Goal: Information Seeking & Learning: Learn about a topic

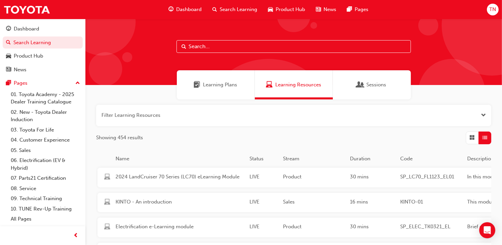
click at [220, 45] on input "text" at bounding box center [294, 46] width 234 height 13
click at [237, 46] on input "text" at bounding box center [294, 46] width 234 height 13
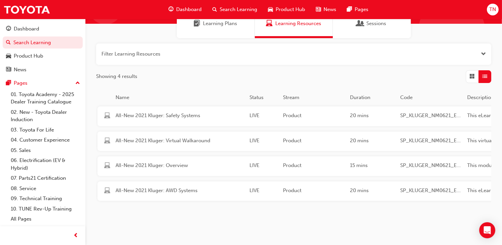
scroll to position [82, 0]
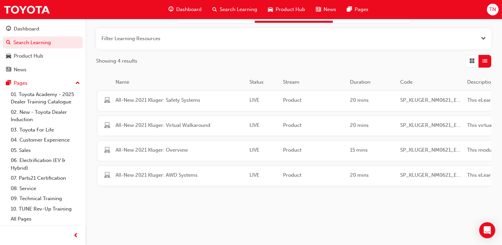
type input "sp_kluger_nm0621_el"
click at [434, 96] on span "SP_KLUGER_NM0621_EL04" at bounding box center [431, 100] width 62 height 8
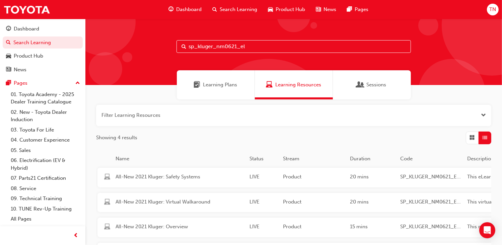
click at [258, 46] on input "sp_kluger_nm0621_el" at bounding box center [294, 46] width 234 height 13
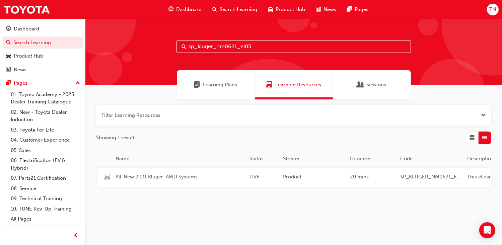
type input "sp_kluger_nm0621_el03"
click at [283, 180] on div "Product" at bounding box center [313, 177] width 67 height 9
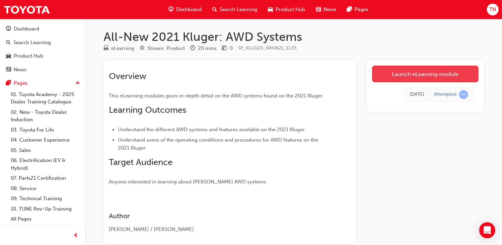
click at [423, 75] on link "Launch eLearning module" at bounding box center [425, 74] width 107 height 17
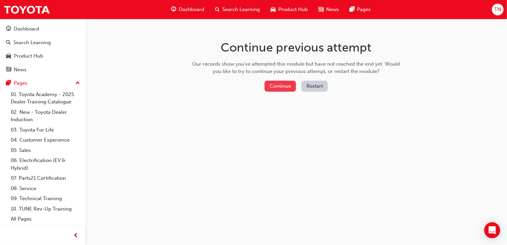
click at [279, 87] on button "Continue" at bounding box center [280, 86] width 31 height 11
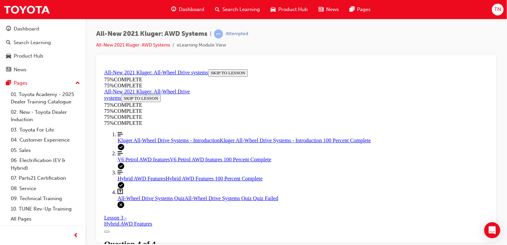
scroll to position [168, 0]
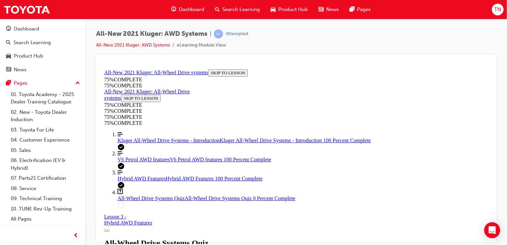
scroll to position [192, 0]
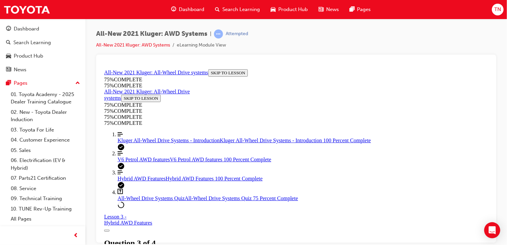
scroll to position [125, 0]
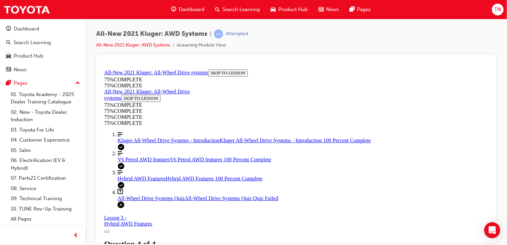
scroll to position [87, 0]
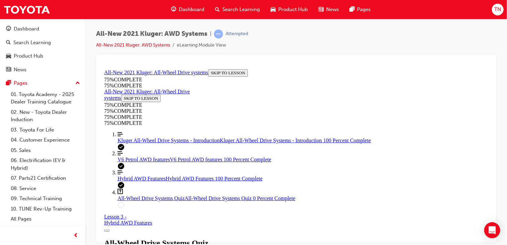
scroll to position [183, 0]
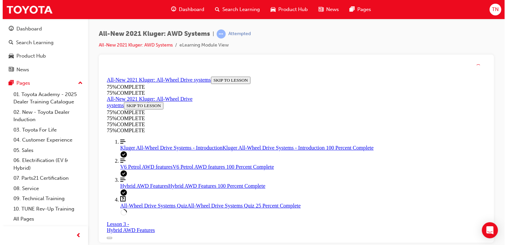
scroll to position [91, 0]
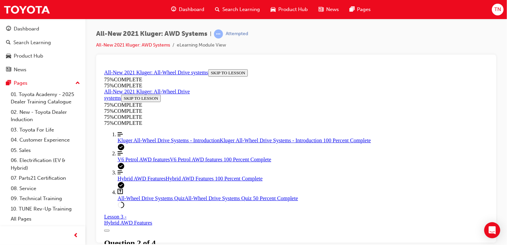
scroll to position [225, 0]
drag, startPoint x: 293, startPoint y: 184, endPoint x: 308, endPoint y: 221, distance: 40.6
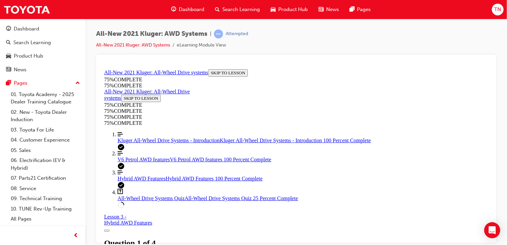
scroll to position [158, 0]
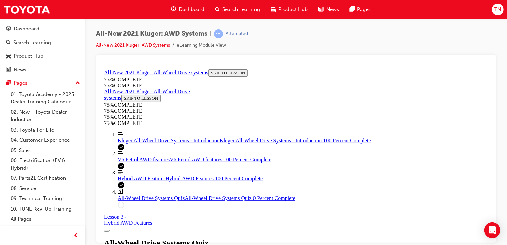
drag, startPoint x: 310, startPoint y: 165, endPoint x: 313, endPoint y: 160, distance: 6.0
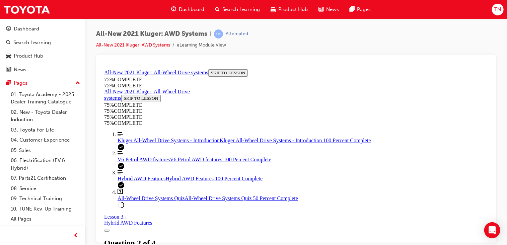
drag, startPoint x: 317, startPoint y: 126, endPoint x: 320, endPoint y: 139, distance: 13.8
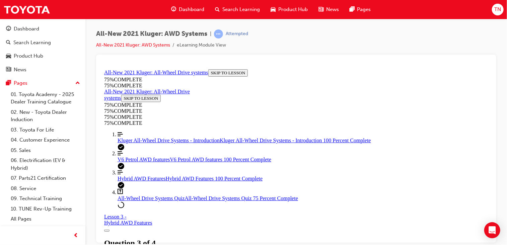
scroll to position [158, 0]
drag, startPoint x: 328, startPoint y: 126, endPoint x: 329, endPoint y: 155, distance: 29.5
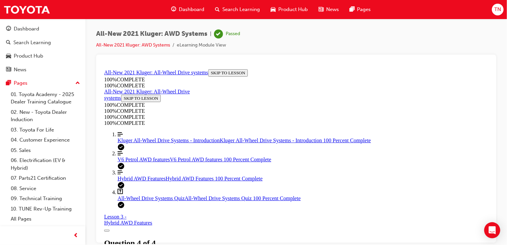
scroll to position [1, 0]
click at [234, 8] on span "Search Learning" at bounding box center [241, 10] width 38 height 8
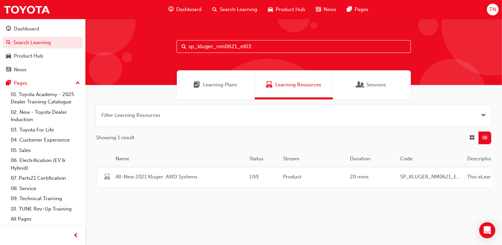
click at [272, 46] on input "sp_kluger_nm0621_el03" at bounding box center [294, 46] width 234 height 13
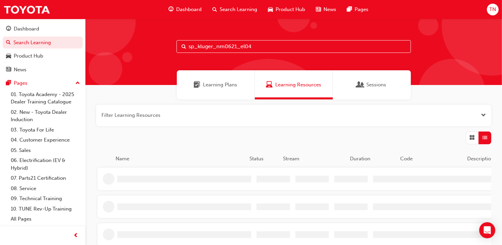
type input "sp_kluger_nm0621_el04"
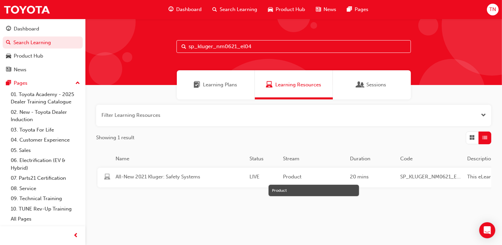
click at [293, 179] on span "Product" at bounding box center [314, 177] width 62 height 8
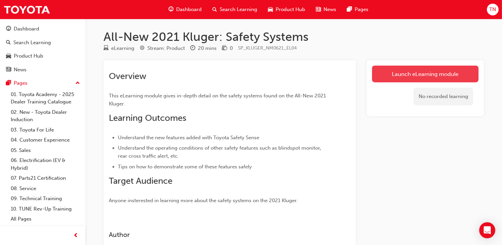
click at [409, 75] on link "Launch eLearning module" at bounding box center [425, 74] width 107 height 17
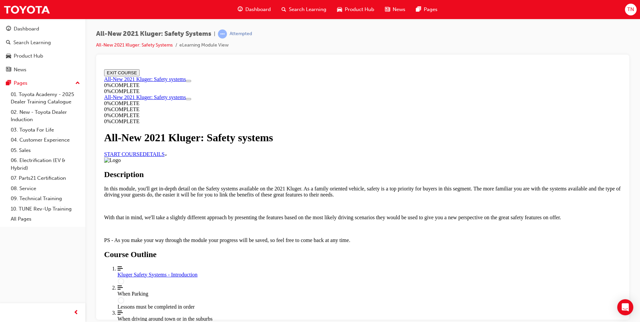
click at [143, 157] on link "START COURSE" at bounding box center [123, 154] width 39 height 6
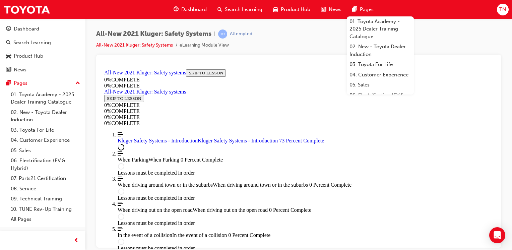
scroll to position [246, 0]
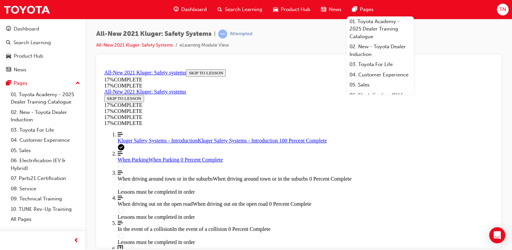
scroll to position [1077, 0]
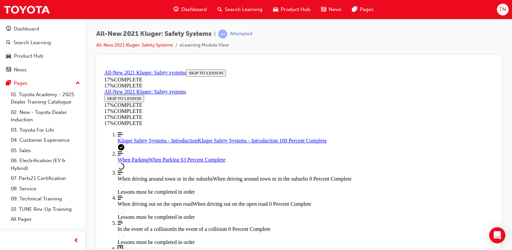
scroll to position [1463, 0]
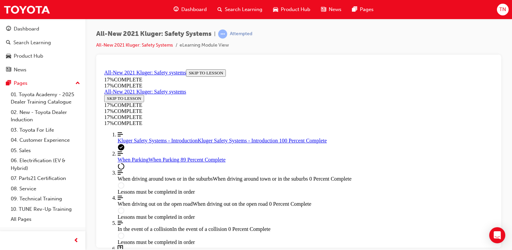
scroll to position [2363, 0]
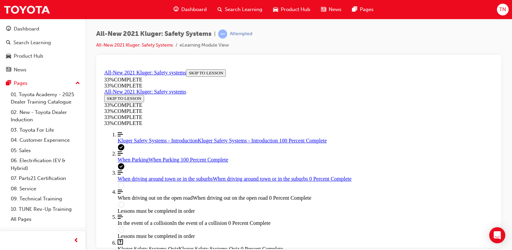
scroll to position [2474, 0]
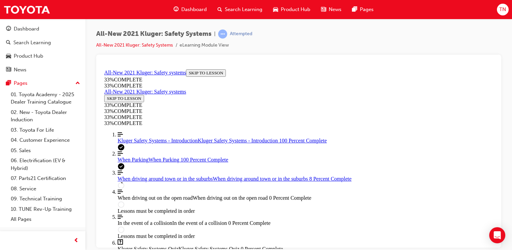
scroll to position [291, 0]
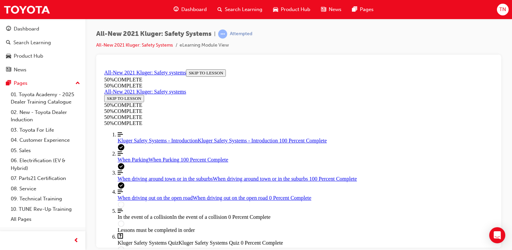
scroll to position [1375, 0]
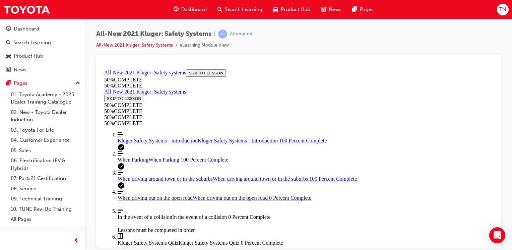
scroll to position [1475, 0]
drag, startPoint x: 300, startPoint y: 159, endPoint x: 301, endPoint y: 172, distance: 12.8
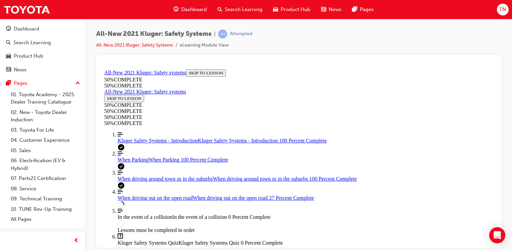
scroll to position [827, 0]
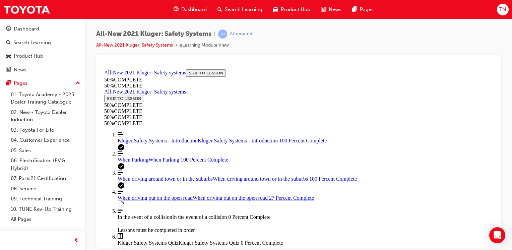
drag, startPoint x: 371, startPoint y: 75, endPoint x: 371, endPoint y: 80, distance: 5.4
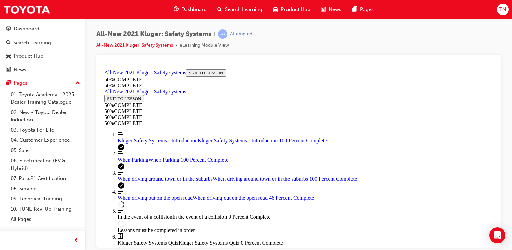
scroll to position [2044, 0]
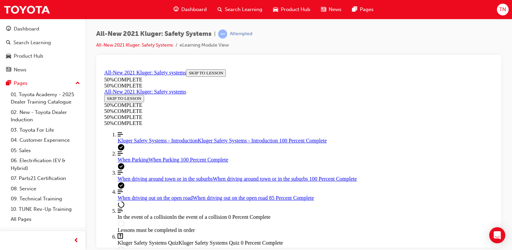
scroll to position [3694, 0]
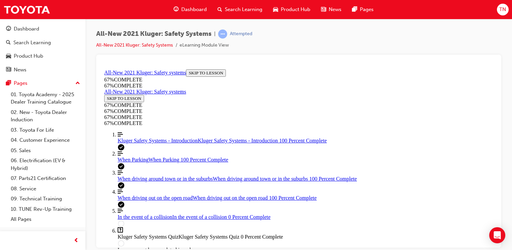
scroll to position [3867, 0]
drag, startPoint x: 286, startPoint y: 130, endPoint x: 303, endPoint y: 181, distance: 53.5
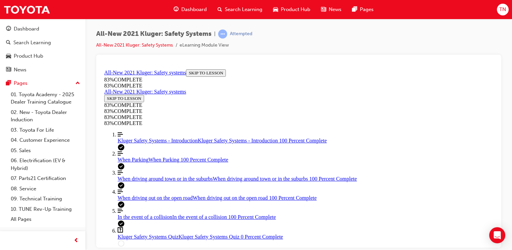
scroll to position [1609, 0]
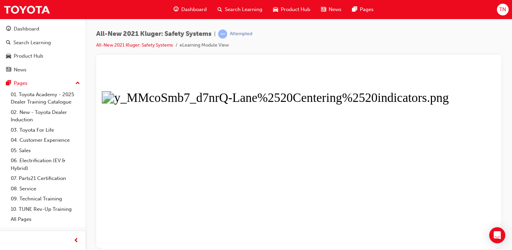
click at [394, 135] on button "Unzoom image" at bounding box center [298, 157] width 394 height 182
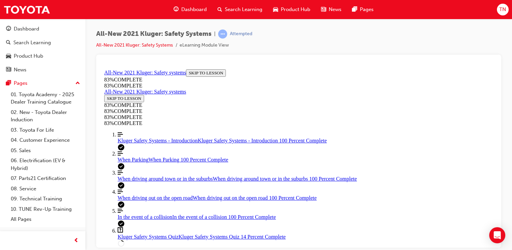
scroll to position [33, 0]
click at [152, 180] on div "When driving around town or in the suburbs When driving around town or in the s…" at bounding box center [305, 179] width 375 height 6
click at [161, 159] on link "Align left Three vertical lines aligned to the left When Parking When Parking 1…" at bounding box center [305, 156] width 375 height 12
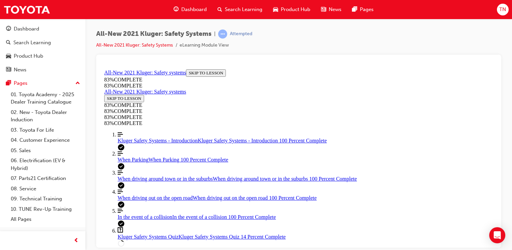
click at [169, 137] on div "Kluger Safety Systems - Introduction Kluger Safety Systems - Introduction 100 P…" at bounding box center [305, 140] width 375 height 6
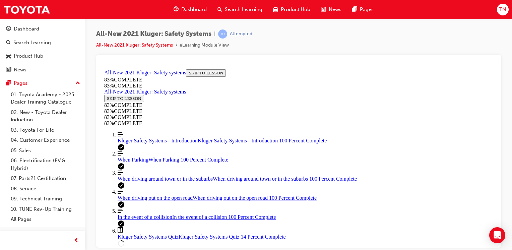
scroll to position [421, 0]
click at [159, 157] on link "Align left Three vertical lines aligned to the left When Parking When Parking 1…" at bounding box center [305, 156] width 375 height 12
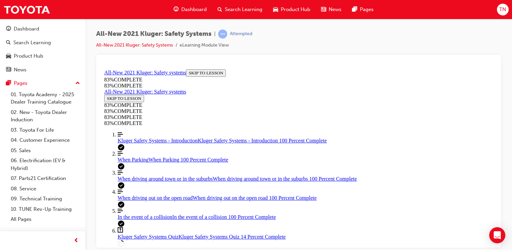
click at [149, 176] on div "When driving around town or in the suburbs When driving around town or in the s…" at bounding box center [305, 179] width 375 height 6
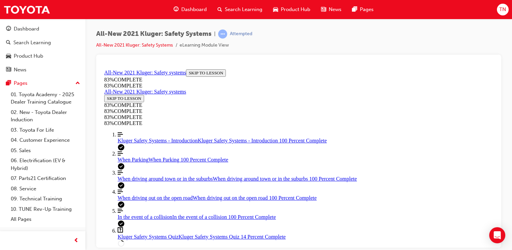
scroll to position [1450, 0]
click at [141, 156] on span "When Parking" at bounding box center [133, 159] width 31 height 6
click at [155, 137] on span "Kluger Safety Systems - Introduction" at bounding box center [158, 140] width 80 height 6
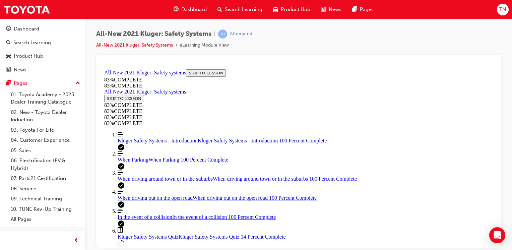
scroll to position [1152, 0]
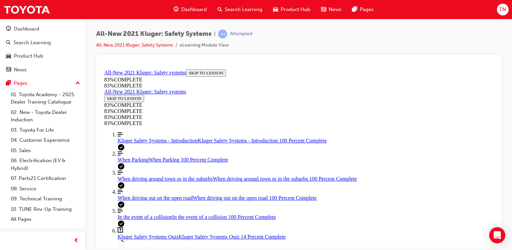
scroll to position [882, 0]
drag, startPoint x: 358, startPoint y: 112, endPoint x: 355, endPoint y: 114, distance: 3.6
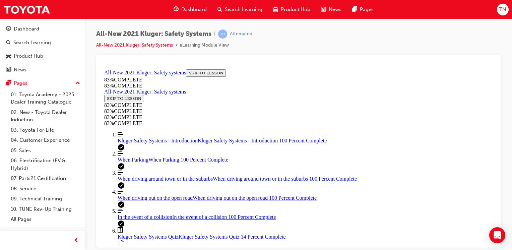
drag, startPoint x: 355, startPoint y: 114, endPoint x: 349, endPoint y: 117, distance: 6.9
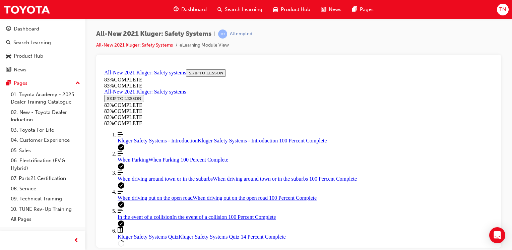
click at [142, 233] on span "Kluger Safety Systems Quiz" at bounding box center [148, 236] width 61 height 6
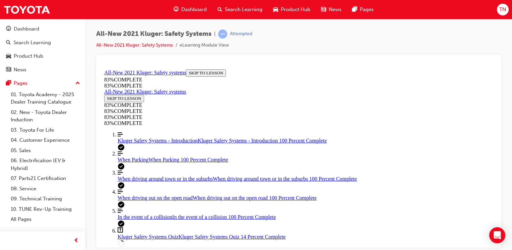
scroll to position [243, 0]
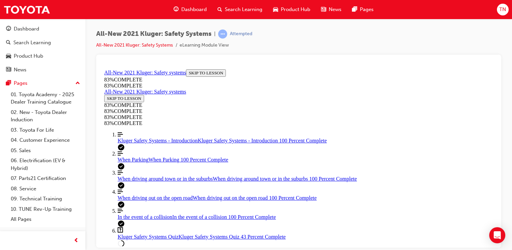
scroll to position [158, 0]
drag, startPoint x: 314, startPoint y: 156, endPoint x: 321, endPoint y: 170, distance: 16.3
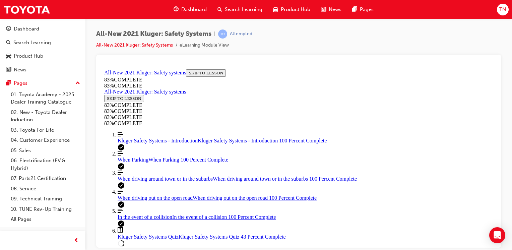
click at [149, 150] on link "Align left Three vertical lines aligned to the left When Parking When Parking 1…" at bounding box center [305, 156] width 375 height 12
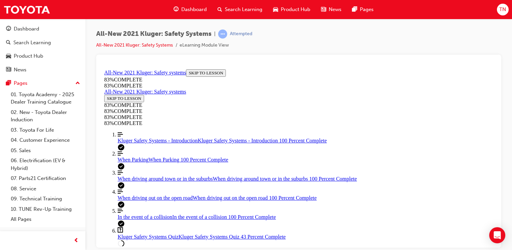
scroll to position [57, 0]
click at [146, 169] on link "Align left Three vertical lines aligned to the left When driving around town or…" at bounding box center [305, 175] width 375 height 12
click at [166, 233] on span "Kluger Safety Systems Quiz" at bounding box center [148, 236] width 61 height 6
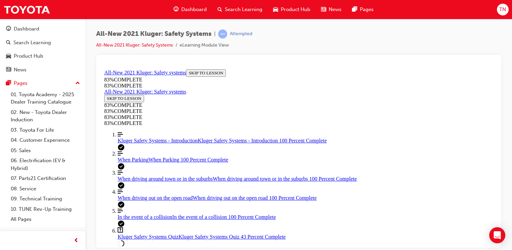
drag, startPoint x: 301, startPoint y: 158, endPoint x: 339, endPoint y: 162, distance: 38.1
drag, startPoint x: 325, startPoint y: 82, endPoint x: 375, endPoint y: 129, distance: 68.5
drag, startPoint x: 292, startPoint y: 89, endPoint x: 322, endPoint y: 92, distance: 30.0
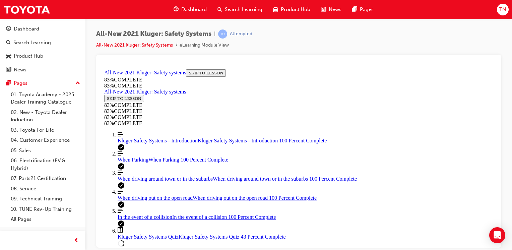
drag, startPoint x: 303, startPoint y: 184, endPoint x: 328, endPoint y: 185, distance: 25.2
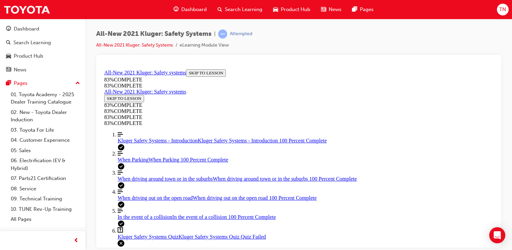
scroll to position [163, 0]
drag, startPoint x: 351, startPoint y: 204, endPoint x: 348, endPoint y: 204, distance: 3.7
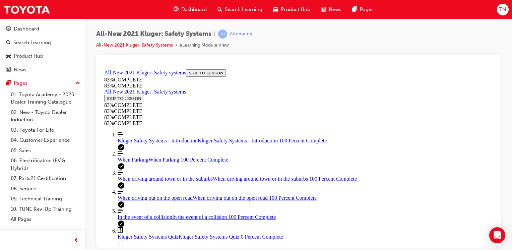
scroll to position [245, 0]
drag, startPoint x: 247, startPoint y: 126, endPoint x: 300, endPoint y: 169, distance: 68.7
copy div "A part of the Emergency Steering Assist diagram has been hidden. What happens a…"
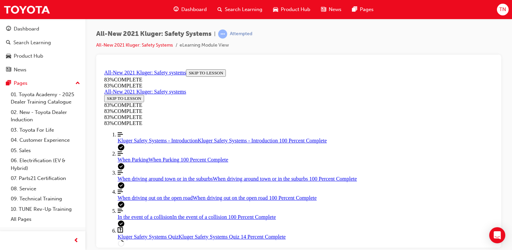
scroll to position [225, 0]
drag, startPoint x: 253, startPoint y: 104, endPoint x: 264, endPoint y: 171, distance: 68.3
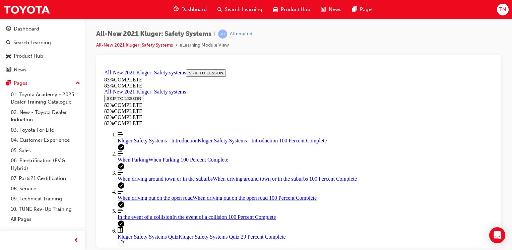
drag, startPoint x: 247, startPoint y: 128, endPoint x: 270, endPoint y: 121, distance: 24.2
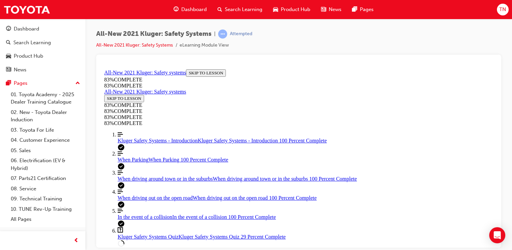
drag, startPoint x: 258, startPoint y: 130, endPoint x: 369, endPoint y: 168, distance: 118.4
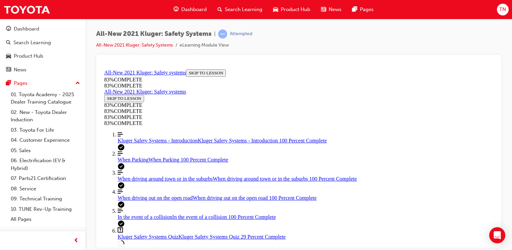
copy div "Your guest wants to know how they can disable both the lane keep steering assis…"
drag, startPoint x: 268, startPoint y: 171, endPoint x: 272, endPoint y: 171, distance: 4.0
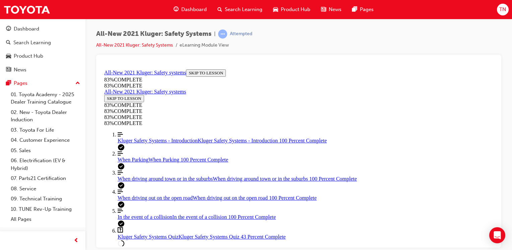
drag, startPoint x: 252, startPoint y: 94, endPoint x: 395, endPoint y: 188, distance: 171.0
drag, startPoint x: 395, startPoint y: 188, endPoint x: 390, endPoint y: 184, distance: 6.4
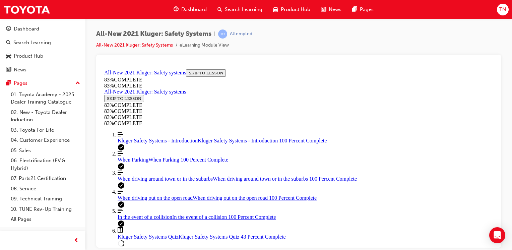
drag, startPoint x: 385, startPoint y: 171, endPoint x: 403, endPoint y: 185, distance: 22.8
drag, startPoint x: 399, startPoint y: 190, endPoint x: 311, endPoint y: 152, distance: 96.3
drag, startPoint x: 247, startPoint y: 181, endPoint x: 390, endPoint y: 170, distance: 143.4
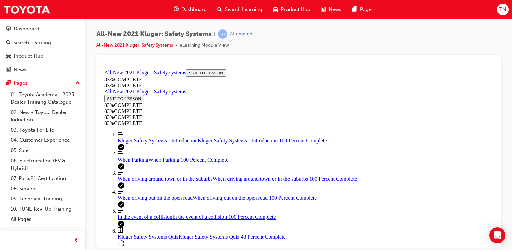
copy div "Your guest mentions seeing something on TV where the car stopped on it's own af…"
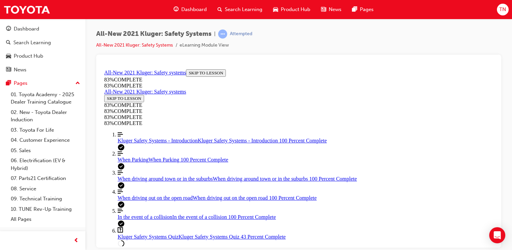
drag, startPoint x: 255, startPoint y: 131, endPoint x: 348, endPoint y: 188, distance: 108.9
copy div "Besides automatically keeping a safe following distance between you and the veh…"
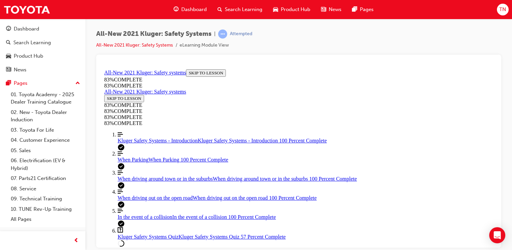
scroll to position [91, 0]
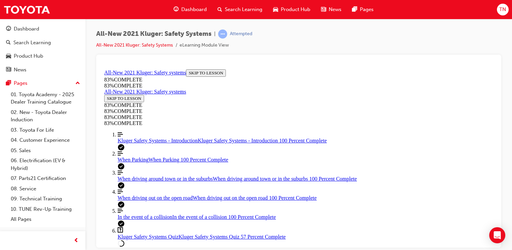
scroll to position [192, 0]
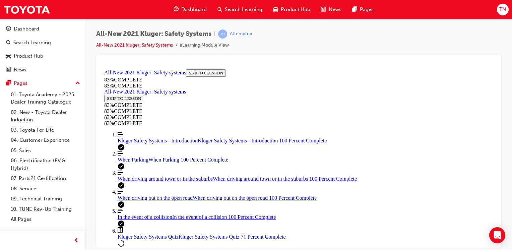
drag, startPoint x: 257, startPoint y: 164, endPoint x: 332, endPoint y: 200, distance: 83.1
copy div "In a collision, the body of the Kluger is designed to absorb and deflect as muc…"
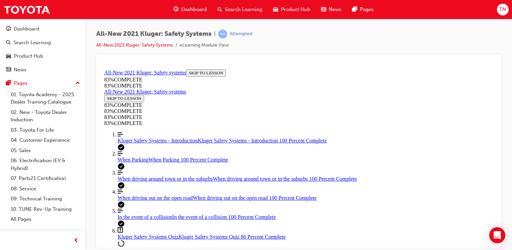
scroll to position [169, 0]
drag, startPoint x: 254, startPoint y: 95, endPoint x: 419, endPoint y: 182, distance: 187.0
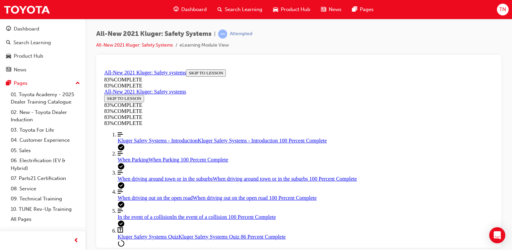
drag, startPoint x: 246, startPoint y: 89, endPoint x: 407, endPoint y: 88, distance: 160.4
copy p "Match the following safety features to their meanings"
drag, startPoint x: 347, startPoint y: 111, endPoint x: 438, endPoint y: 176, distance: 112.3
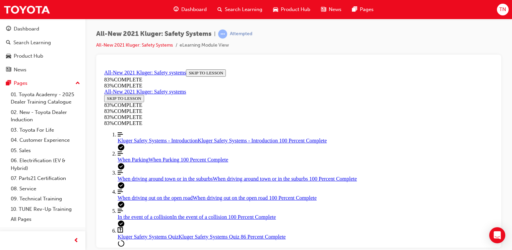
copy ul "Applies brakes to avoid low-speed collisions detected by the parking sensors or…"
drag, startPoint x: 296, startPoint y: 198, endPoint x: 374, endPoint y: 106, distance: 120.3
drag, startPoint x: 292, startPoint y: 197, endPoint x: 357, endPoint y: 157, distance: 76.1
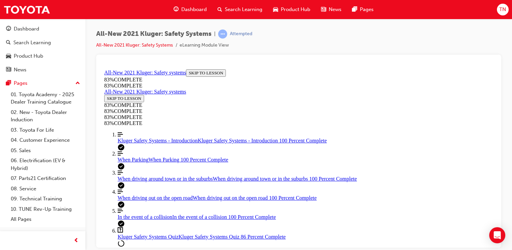
drag, startPoint x: 303, startPoint y: 200, endPoint x: 367, endPoint y: 197, distance: 64.7
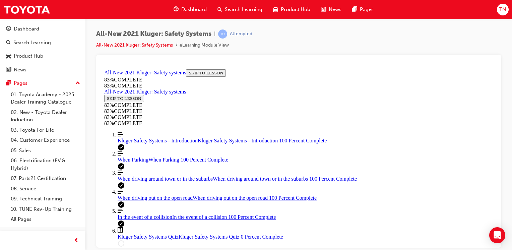
scroll to position [72, 0]
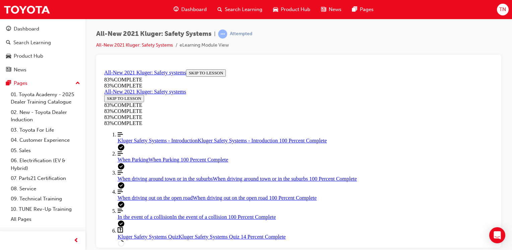
scroll to position [192, 0]
drag, startPoint x: 320, startPoint y: 168, endPoint x: 327, endPoint y: 181, distance: 14.1
